Goal: Find specific fact

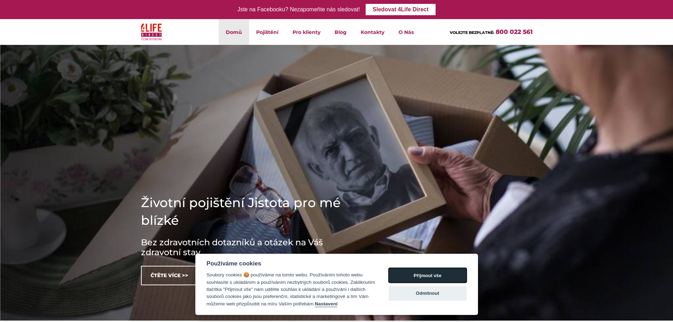
click at [436, 274] on button "Přijmout vše" at bounding box center [427, 275] width 78 height 15
checkbox input "true"
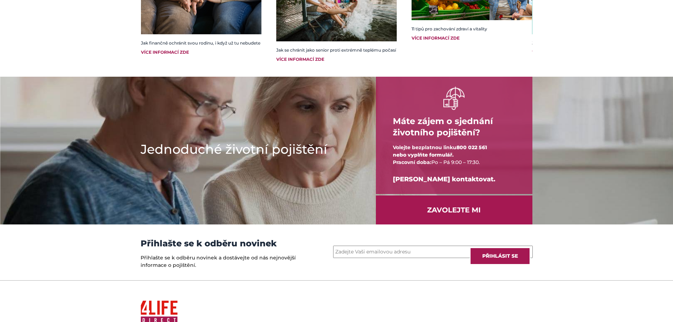
scroll to position [927, 0]
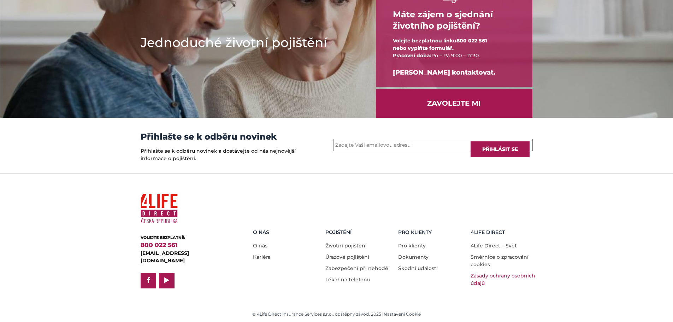
click at [478, 275] on link "Zásady ochrany osobních údajů" at bounding box center [502, 279] width 65 height 14
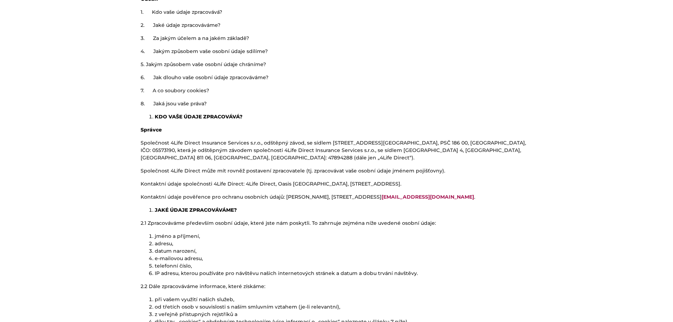
scroll to position [388, 0]
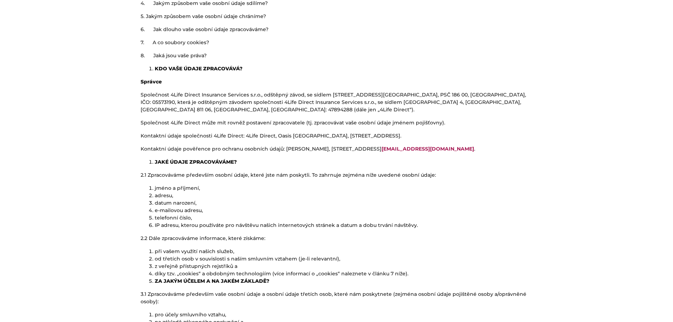
click at [485, 93] on p "Společnost 4Life Direct Insurance Services s.r.o., odštěpný závod, se sídlem Po…" at bounding box center [337, 102] width 392 height 22
copy p "05573190"
